Goal: Check status

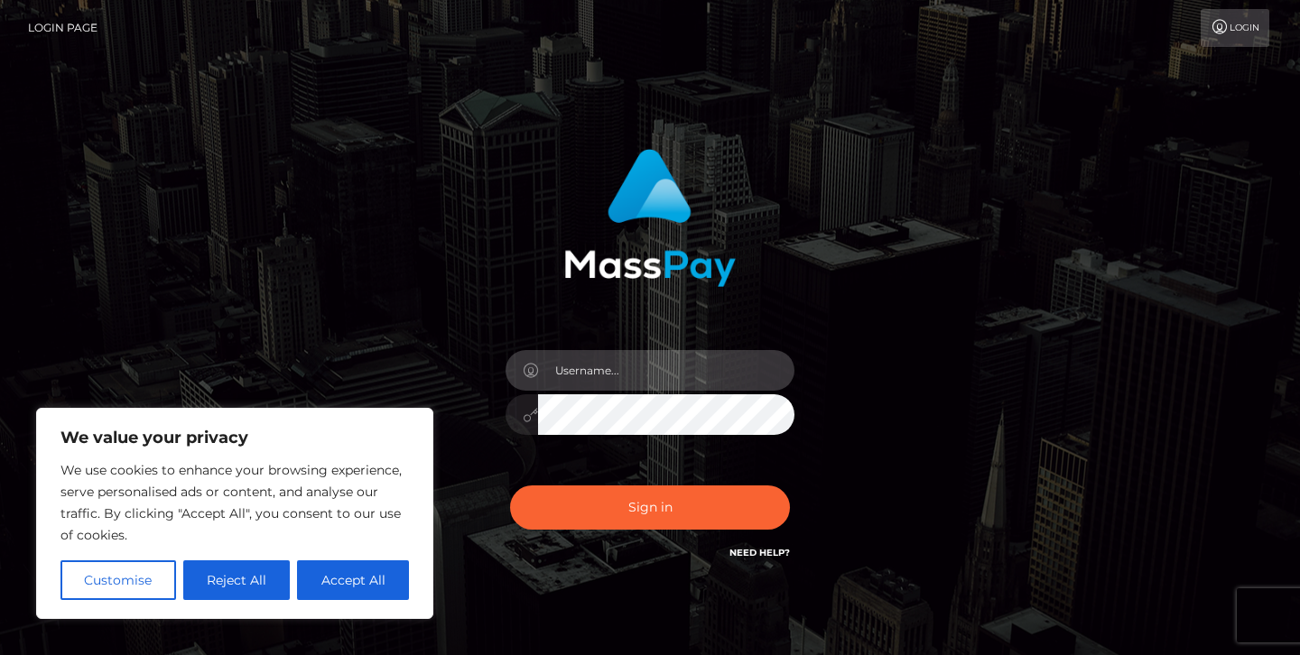
type input "jeremyfeist"
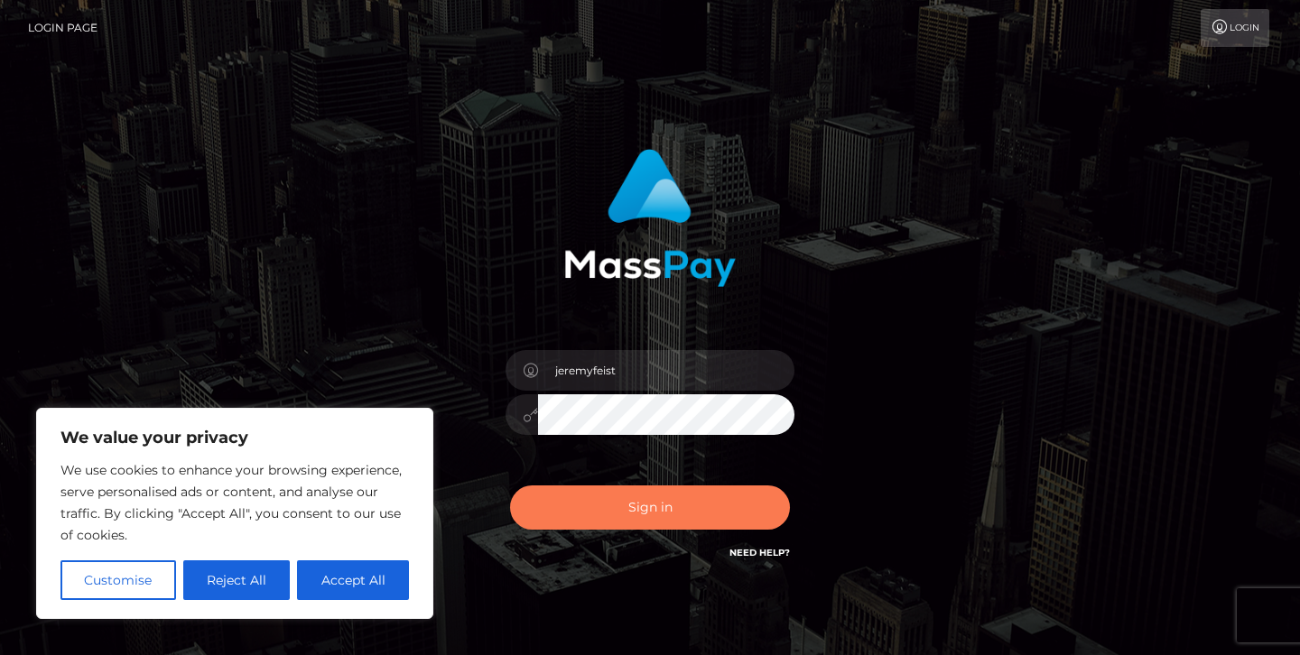
click at [623, 509] on button "Sign in" at bounding box center [650, 508] width 280 height 44
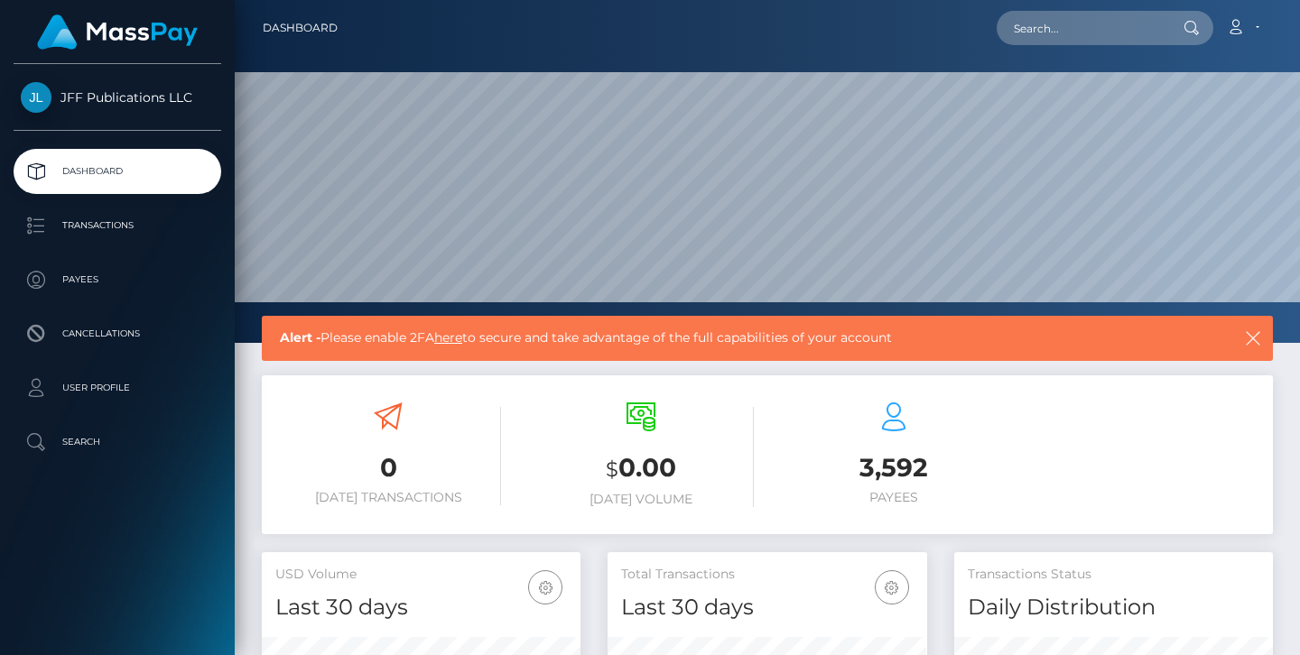
scroll to position [319, 320]
click at [97, 225] on p "Transactions" at bounding box center [117, 225] width 193 height 27
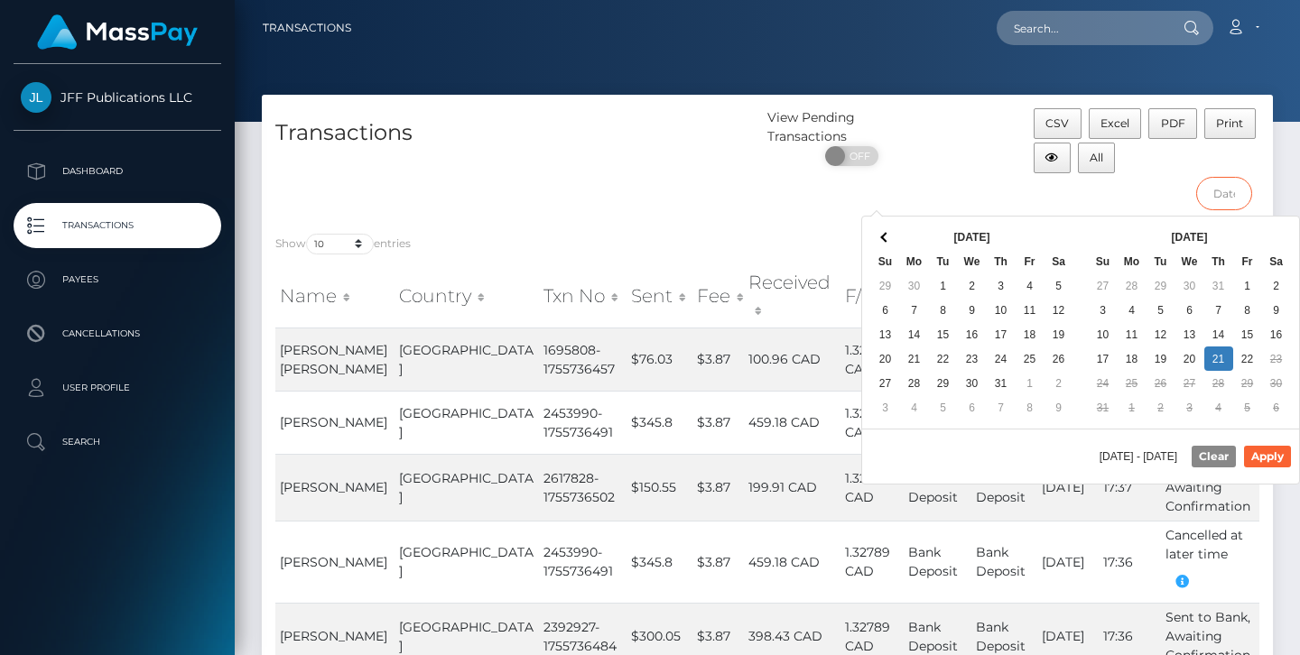
click at [1210, 200] on input "text" at bounding box center [1224, 193] width 57 height 33
click at [1266, 456] on button "Apply" at bounding box center [1267, 457] width 47 height 22
type input "[DATE] - [DATE]"
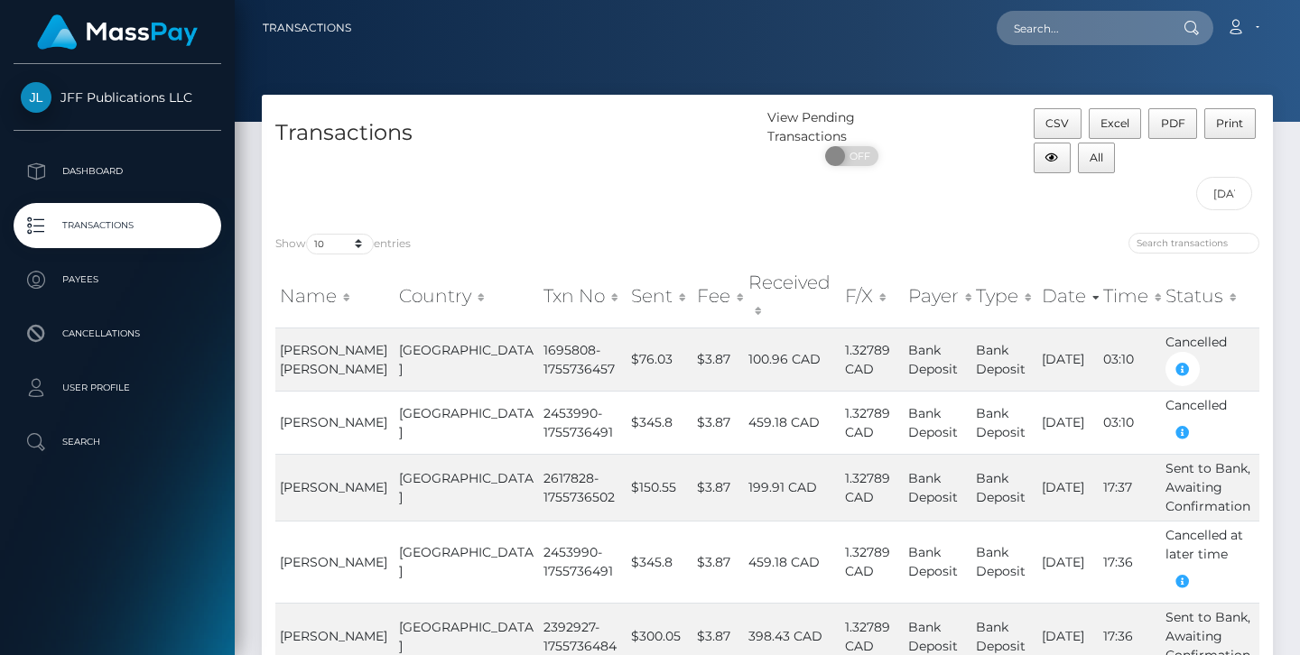
click at [1201, 288] on th "Status" at bounding box center [1210, 296] width 98 height 64
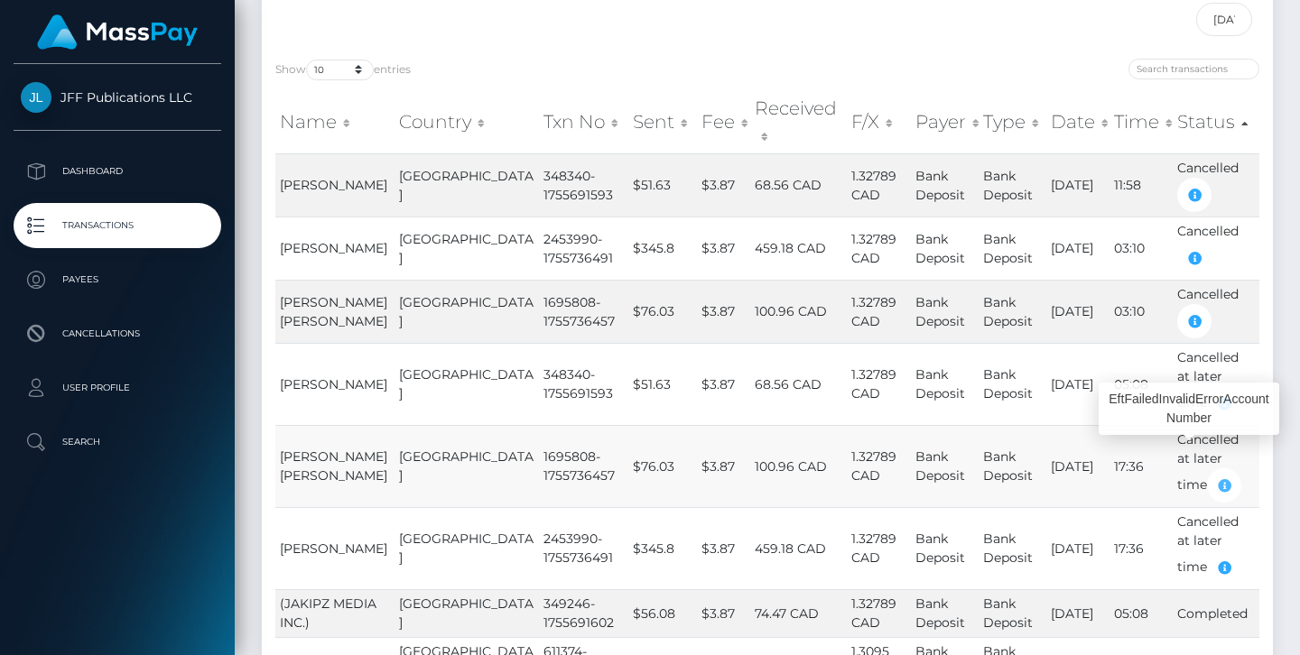
scroll to position [171, 0]
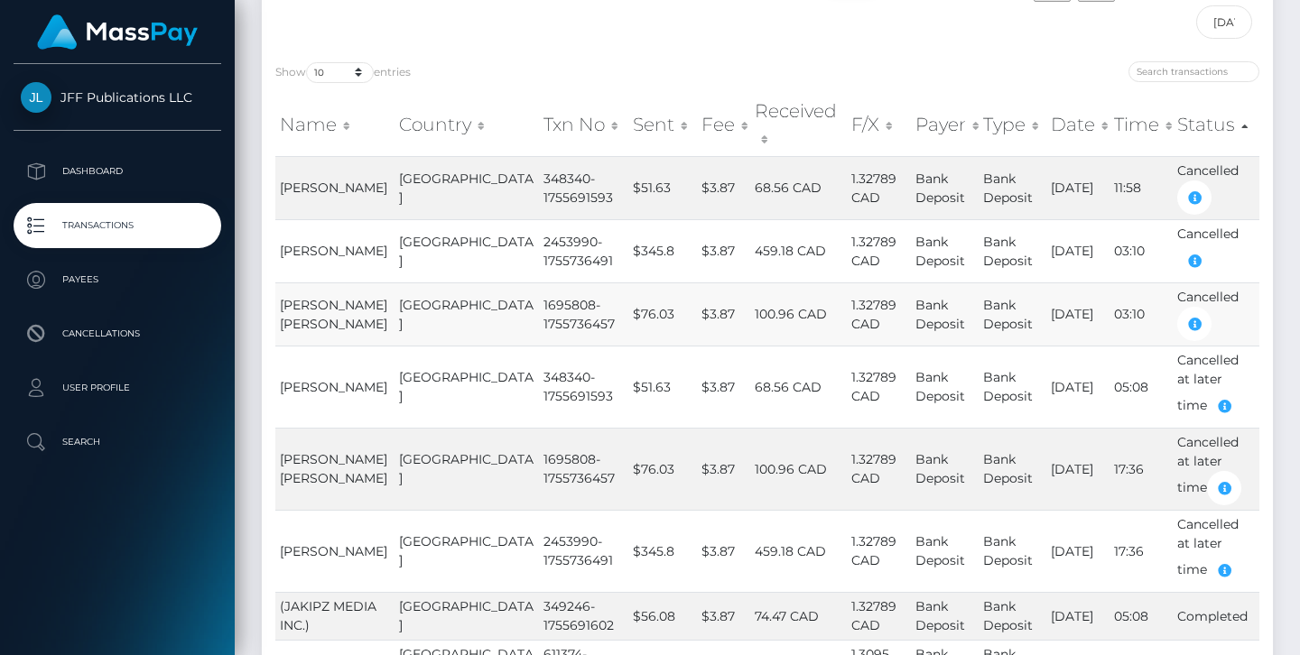
click at [539, 283] on td "1695808-1755736457" at bounding box center [583, 314] width 89 height 63
copy td "1695808"
click at [539, 220] on td "2453990-1755736491" at bounding box center [583, 250] width 89 height 63
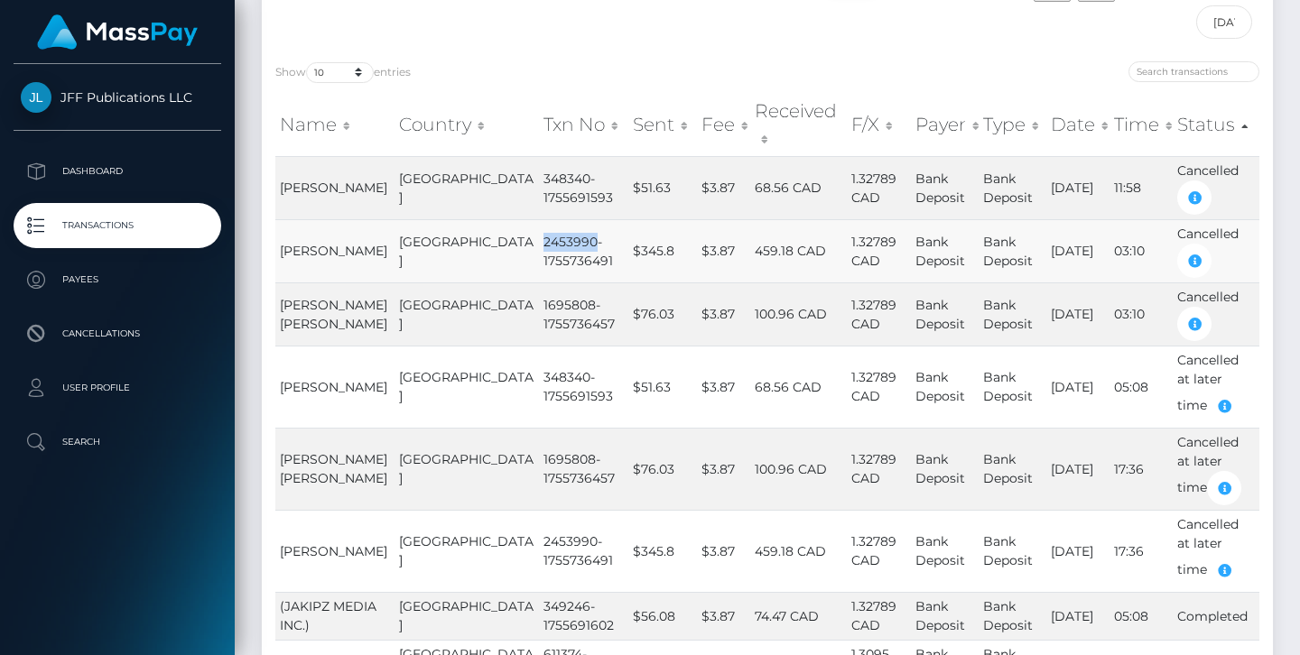
copy td "2453990"
click at [539, 159] on td "348340-1755691593" at bounding box center [583, 187] width 89 height 63
click at [539, 156] on td "348340-1755691593" at bounding box center [583, 187] width 89 height 63
copy td "348340"
